Goal: Find specific page/section: Find specific page/section

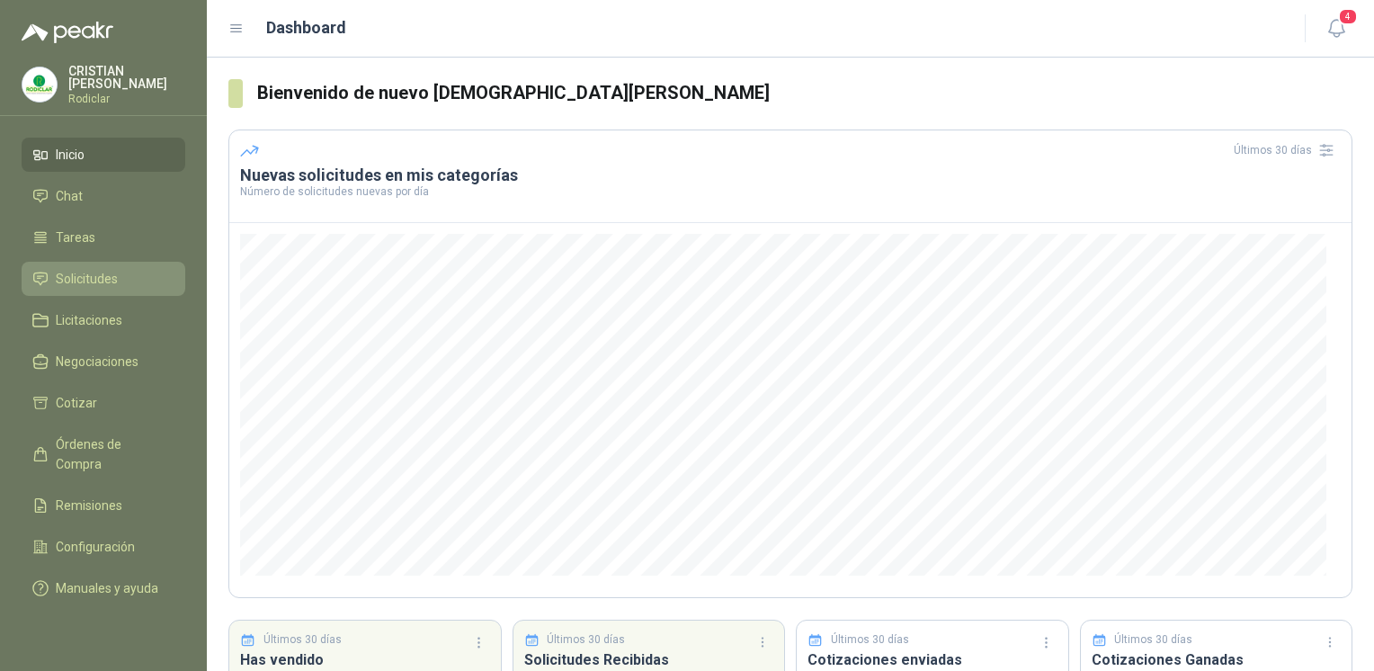
click at [115, 269] on span "Solicitudes" at bounding box center [87, 279] width 62 height 20
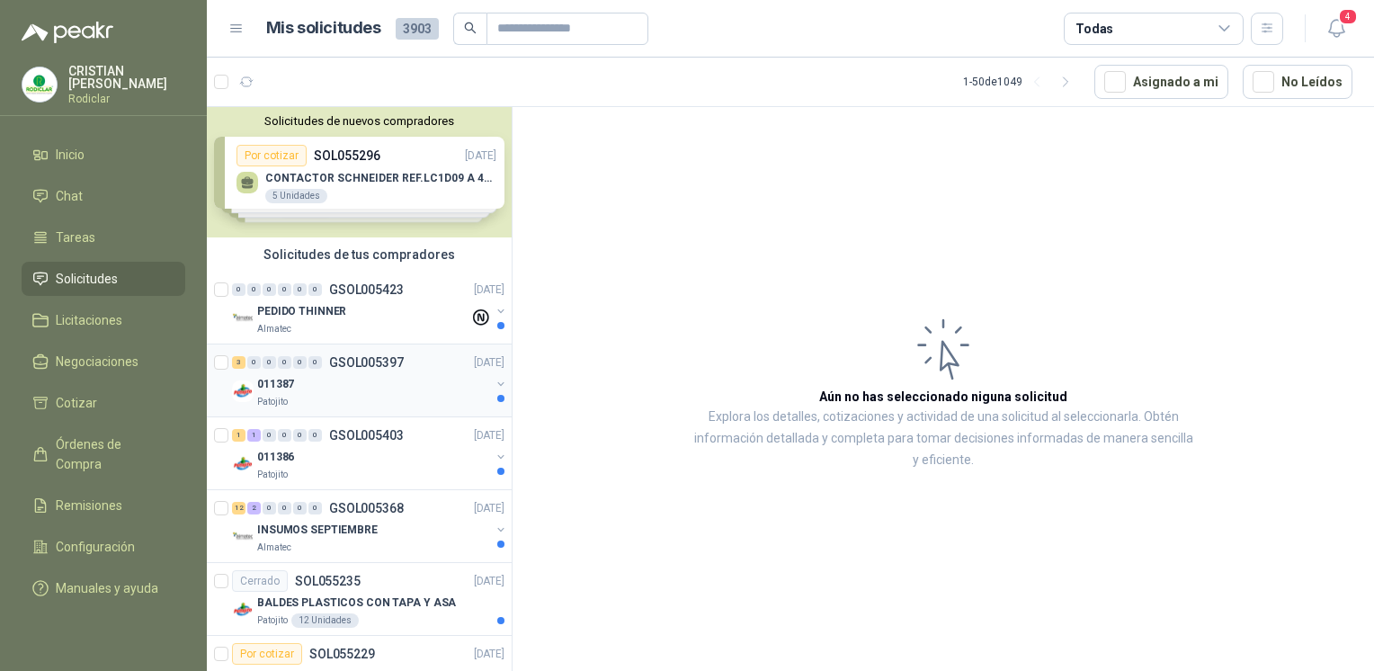
click at [273, 390] on p "011387" at bounding box center [275, 384] width 37 height 17
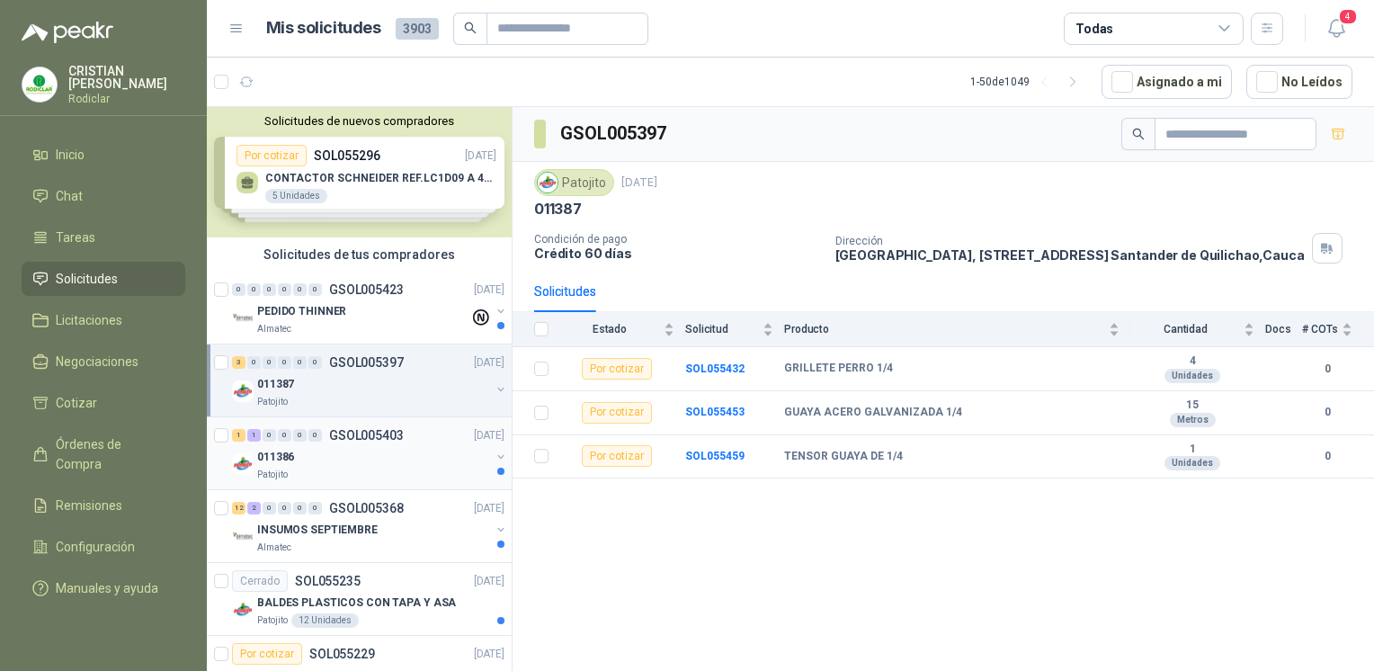
click at [371, 463] on div "011386" at bounding box center [373, 457] width 233 height 22
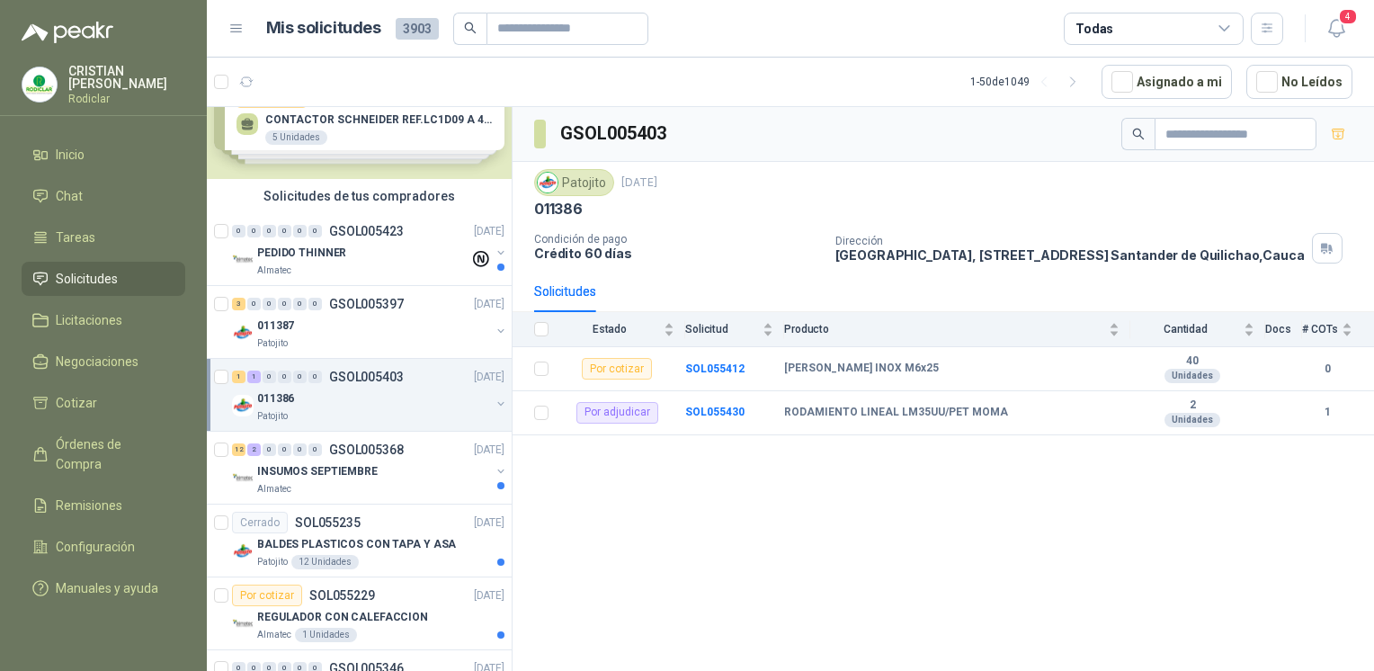
scroll to position [90, 0]
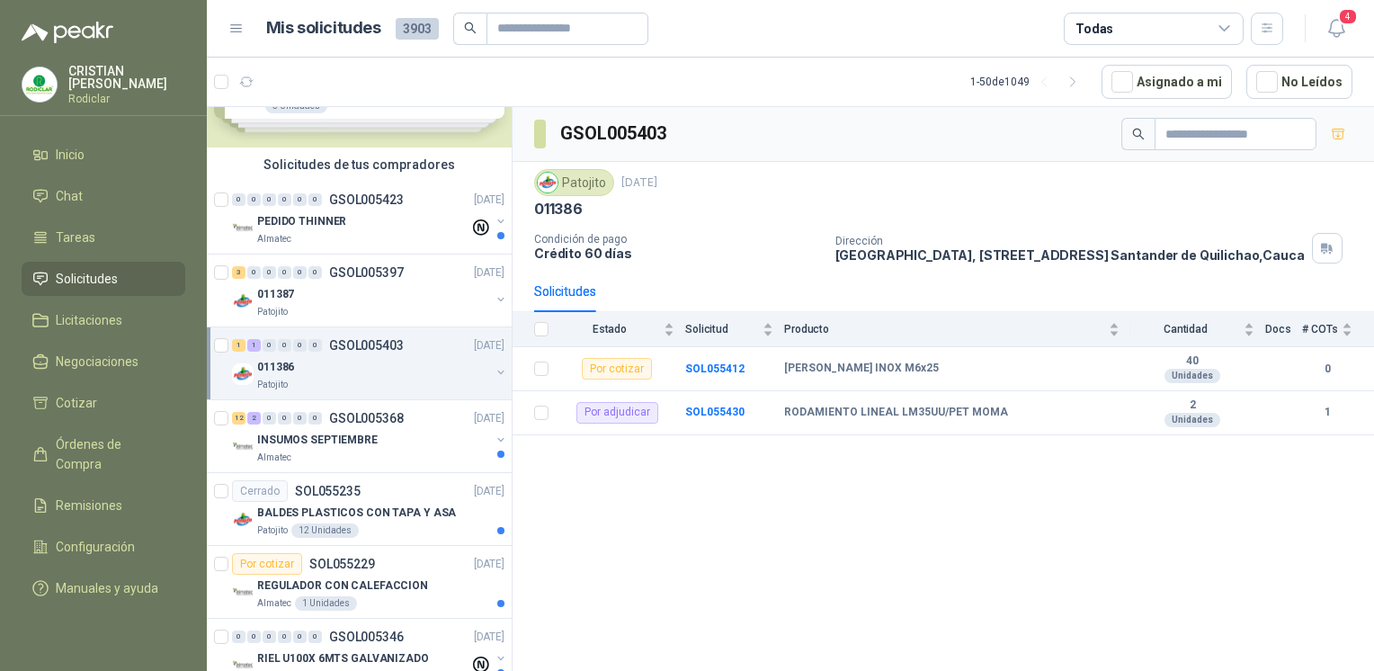
click at [360, 443] on p "INSUMOS SEPTIEMBRE" at bounding box center [317, 440] width 121 height 17
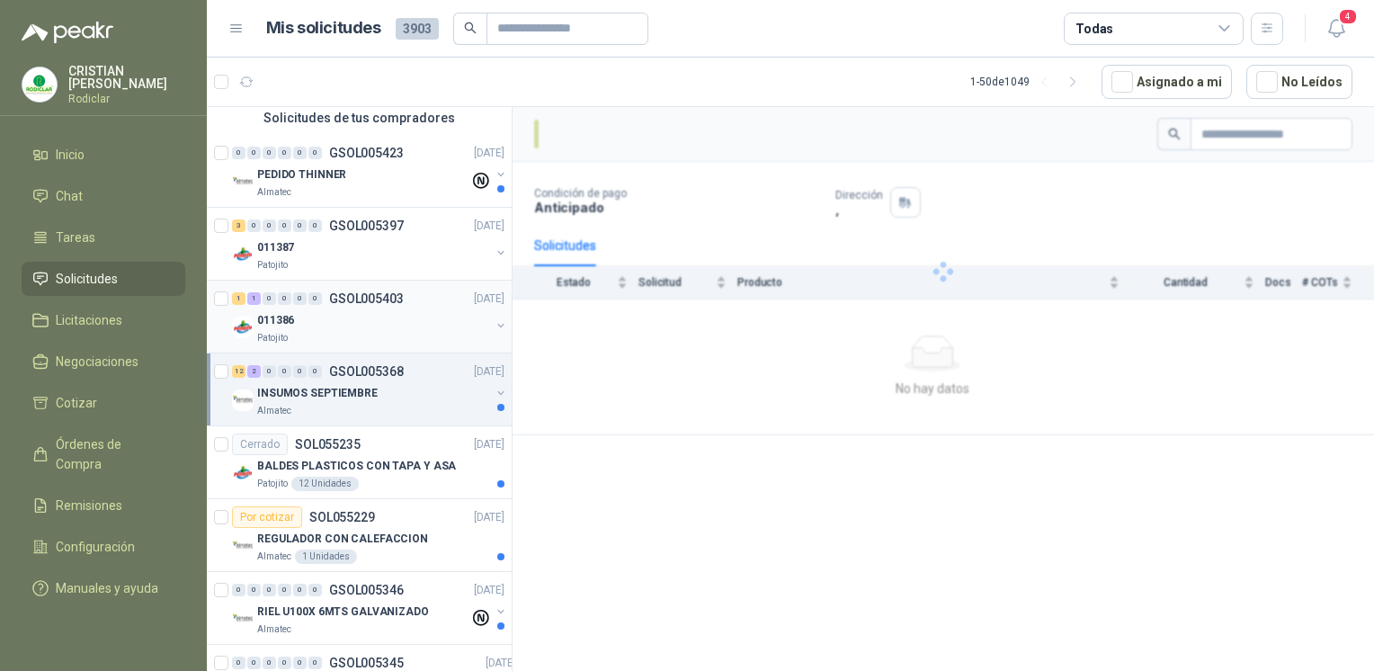
scroll to position [180, 0]
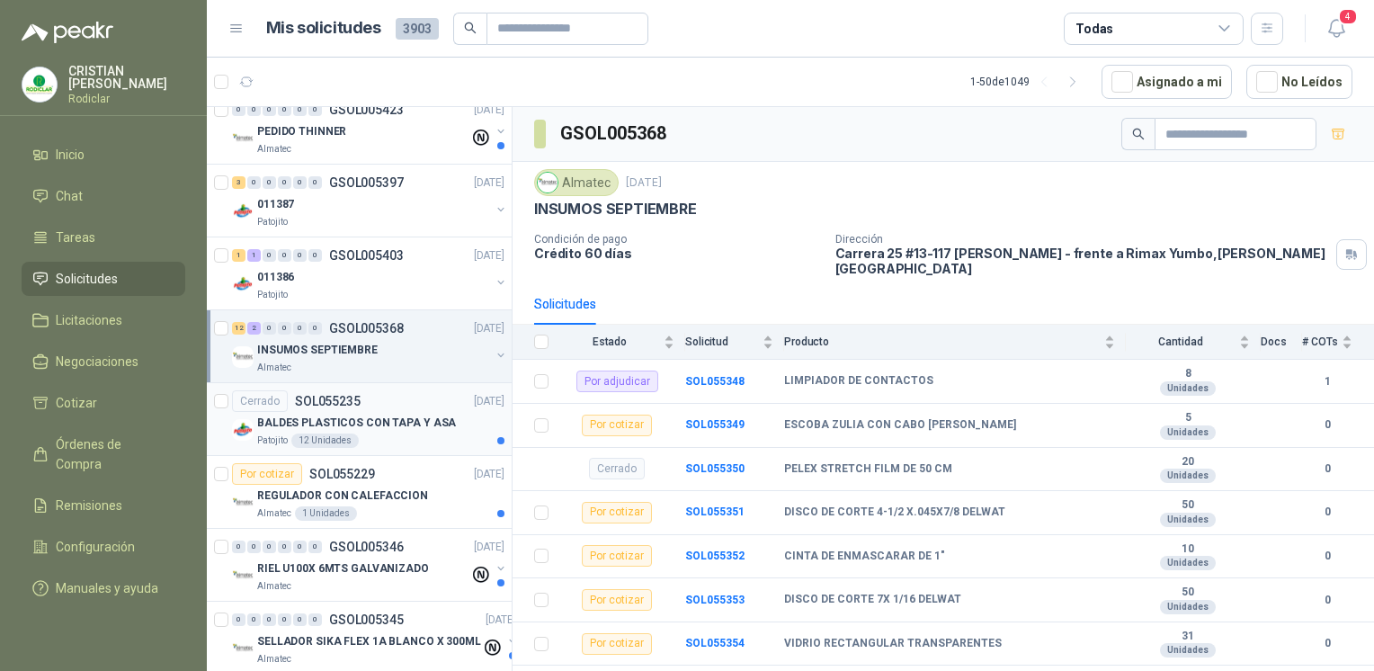
click at [389, 439] on div "Patojito 12 Unidades" at bounding box center [380, 441] width 247 height 14
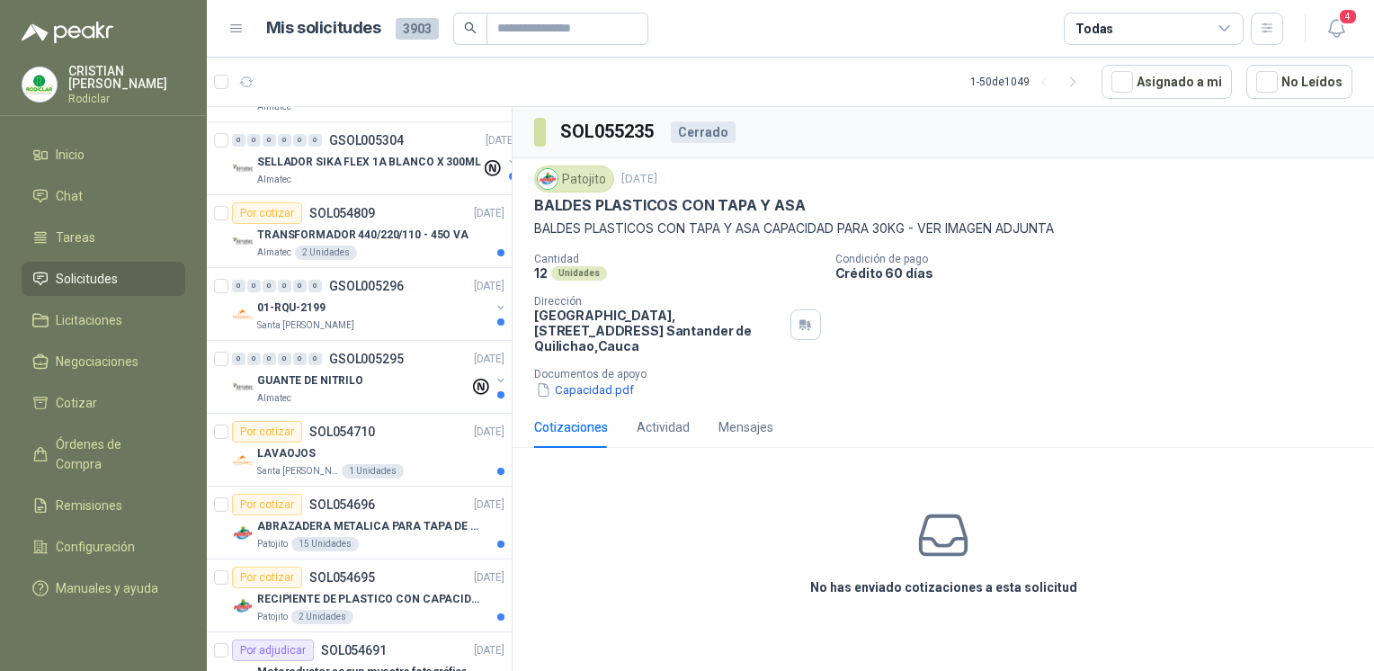
scroll to position [1259, 0]
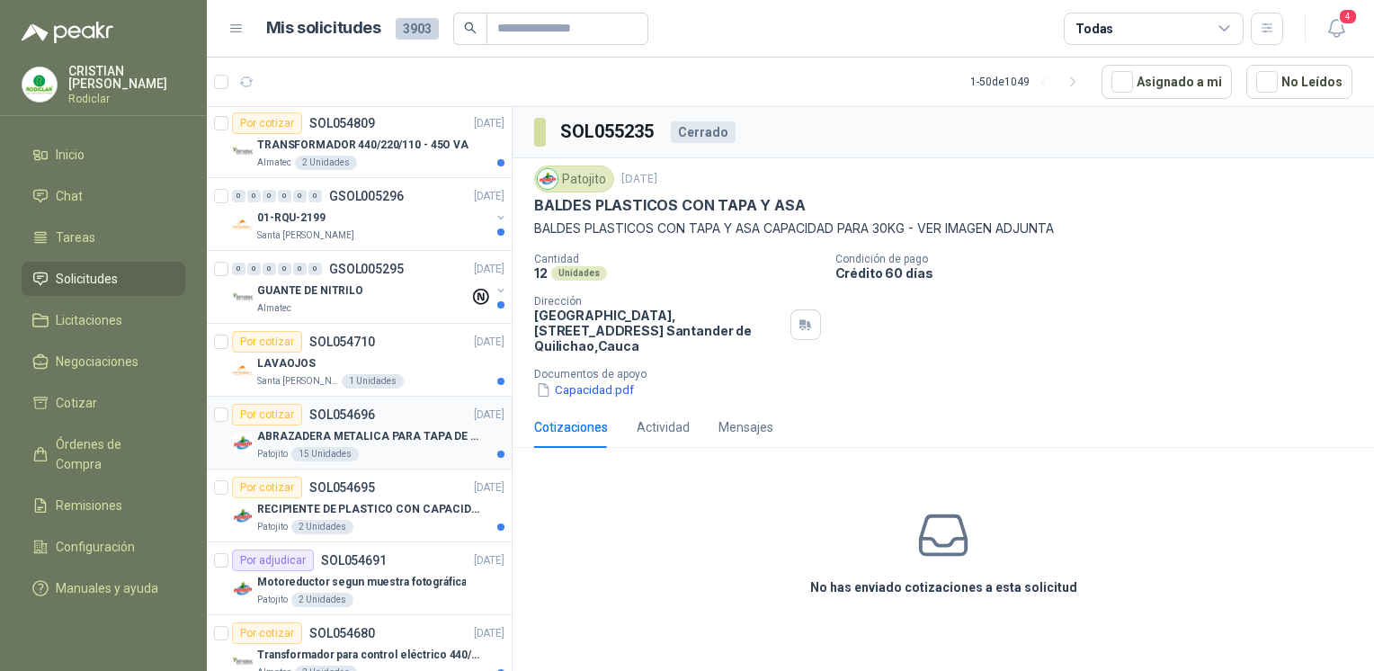
click at [381, 437] on p "ABRAZADERA METALICA PARA TAPA DE TAMBOR DE PLASTICO DE 50 LT" at bounding box center [369, 436] width 224 height 17
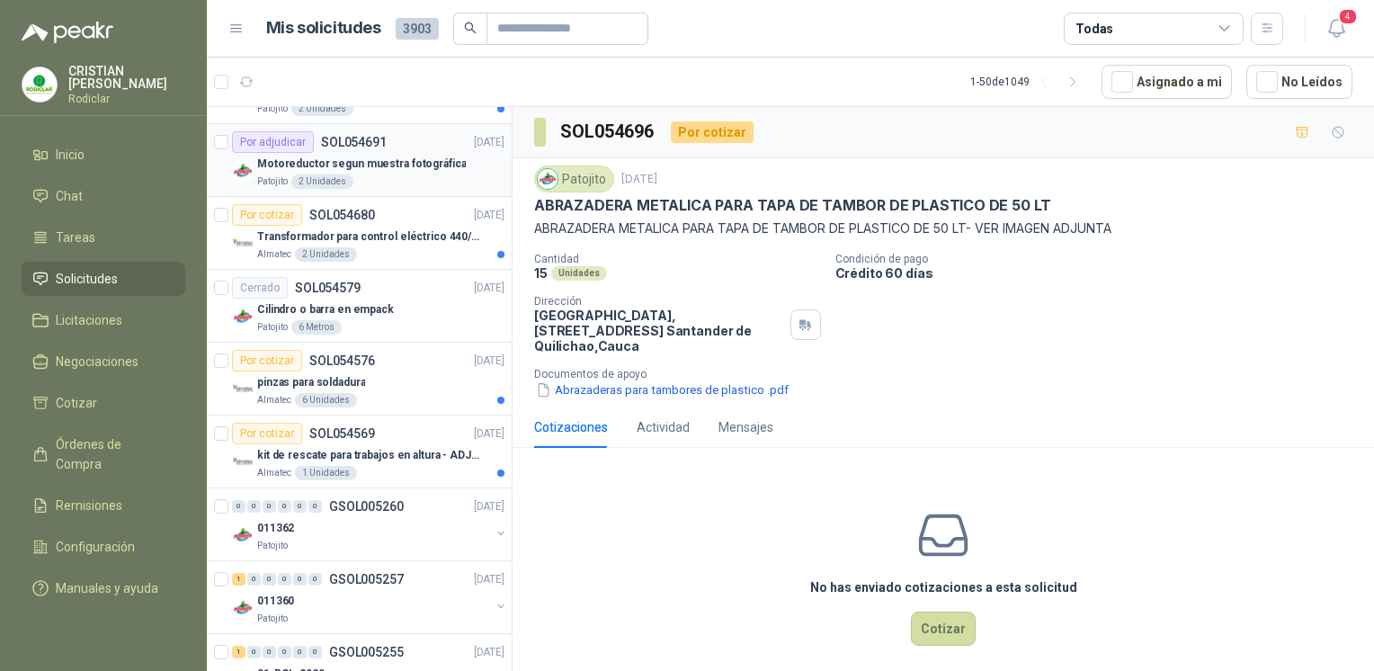
scroll to position [1709, 0]
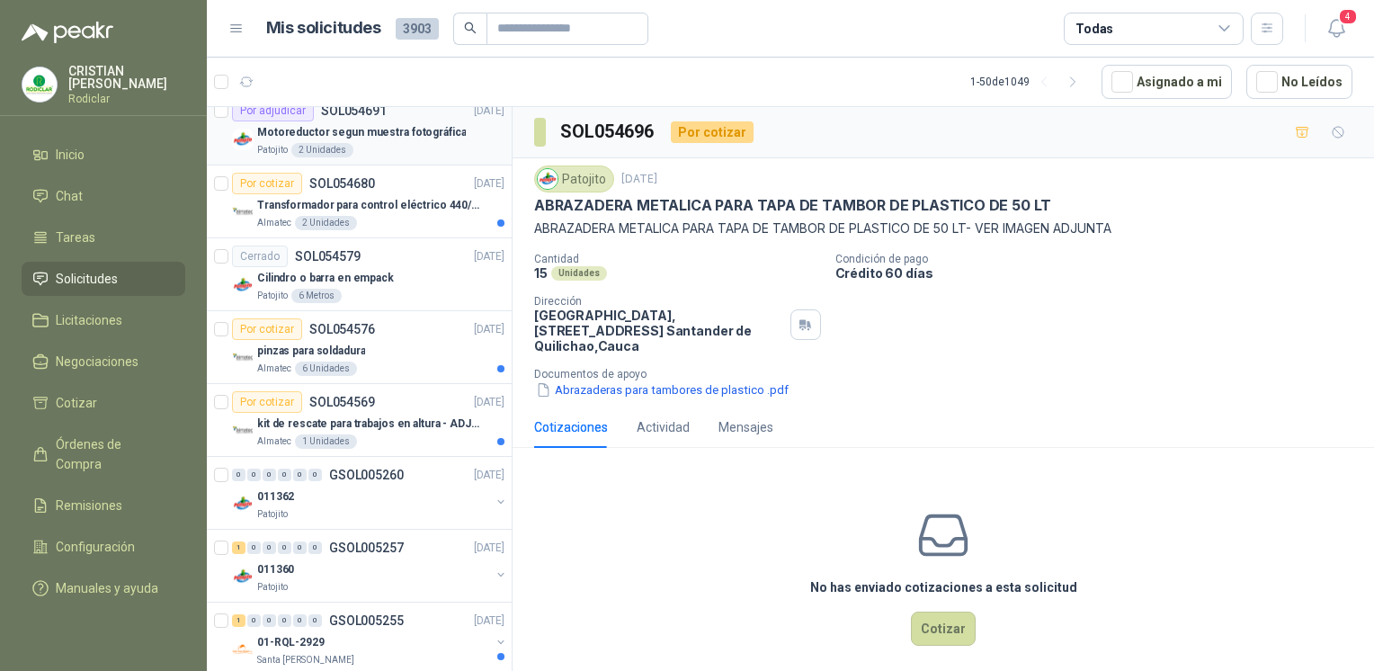
click at [383, 510] on div "Patojito" at bounding box center [373, 514] width 233 height 14
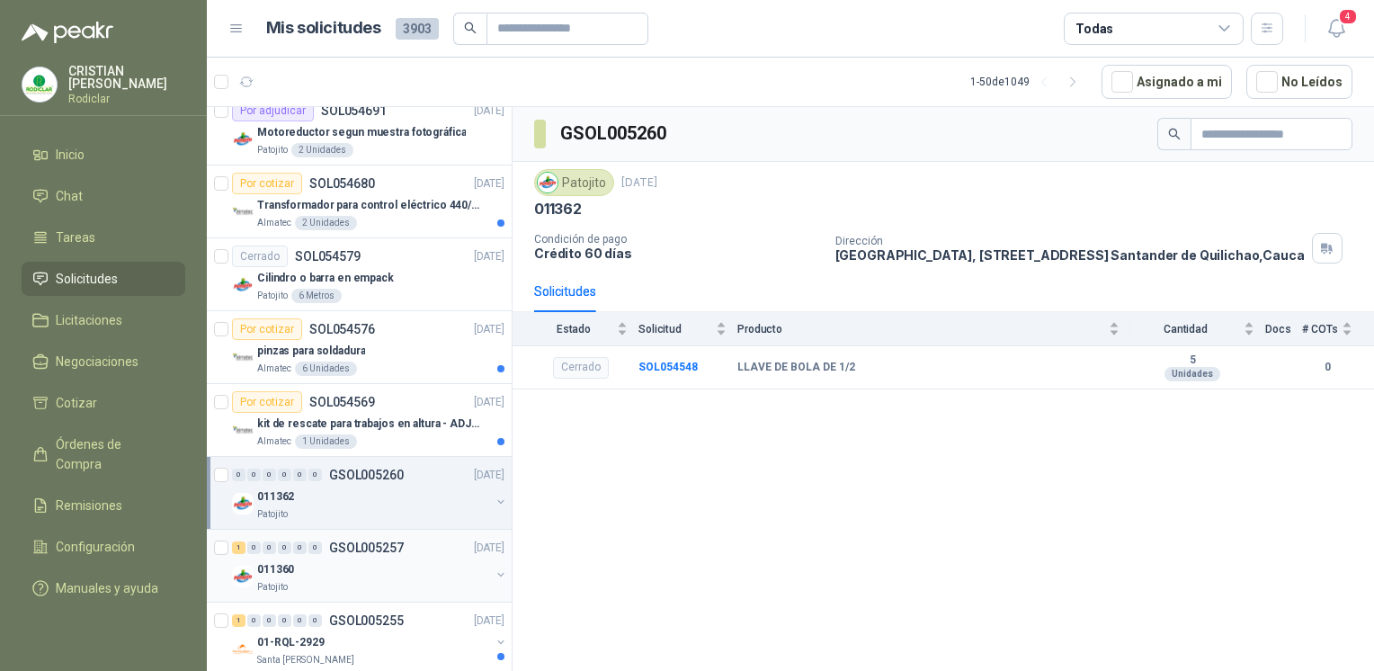
click at [374, 541] on p "GSOL005257" at bounding box center [366, 547] width 75 height 13
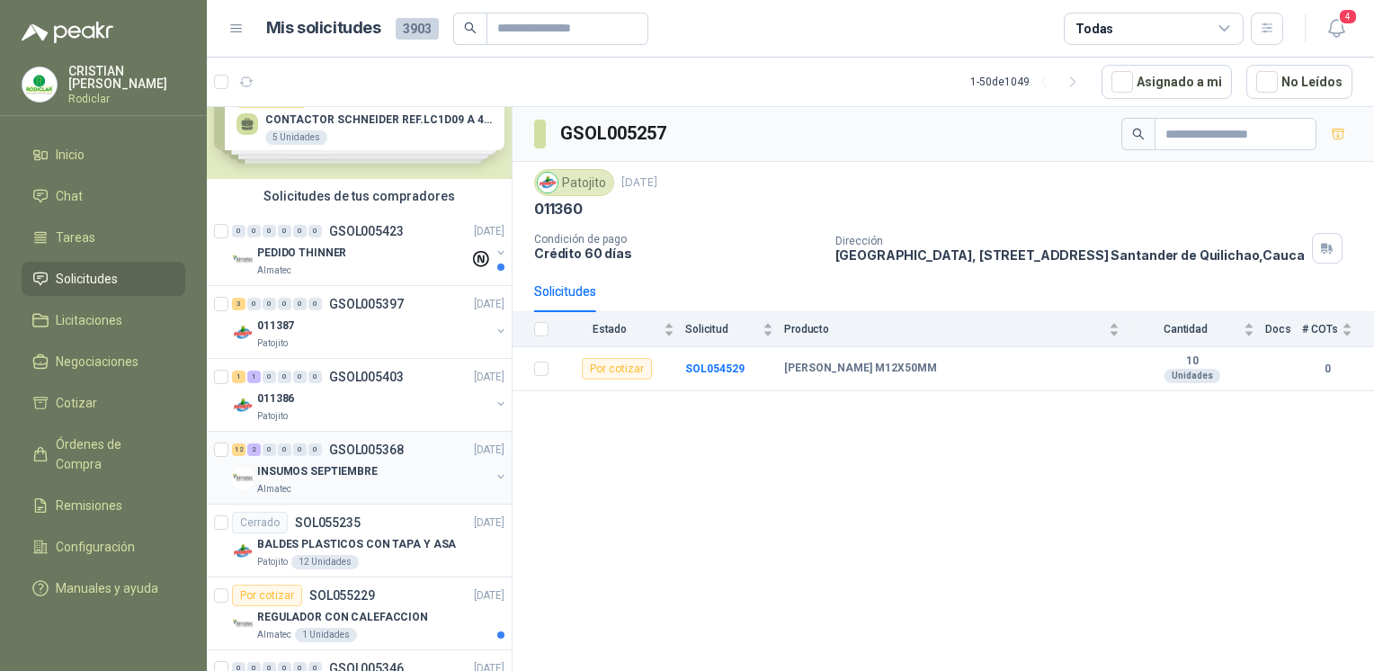
scroll to position [29, 0]
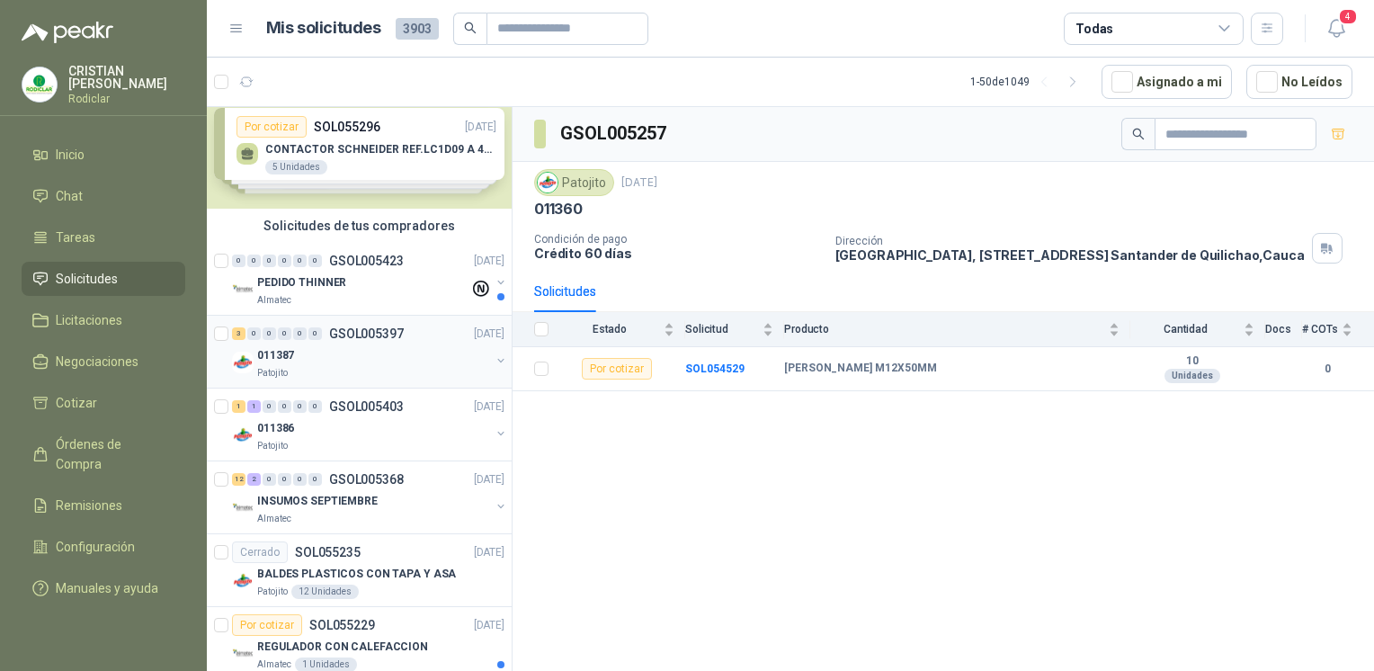
click at [364, 375] on div "Patojito" at bounding box center [373, 373] width 233 height 14
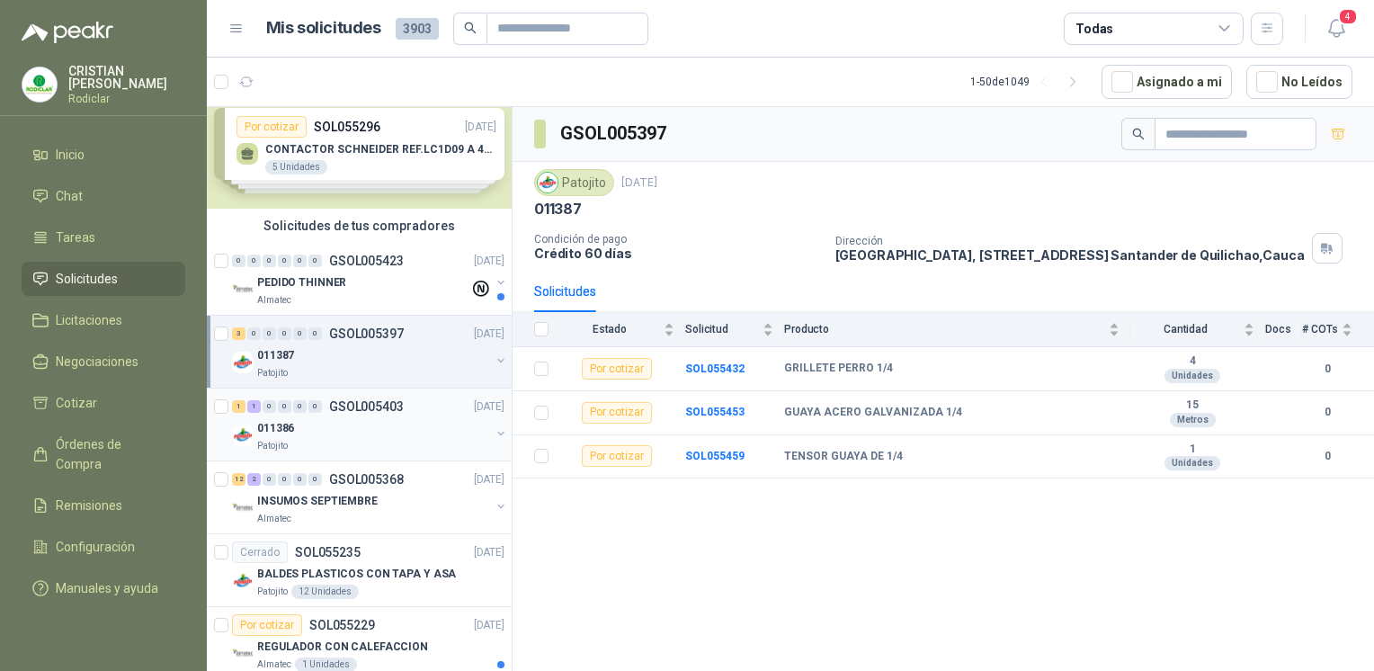
click at [362, 417] on div "011386" at bounding box center [373, 428] width 233 height 22
